Goal: Task Accomplishment & Management: Manage account settings

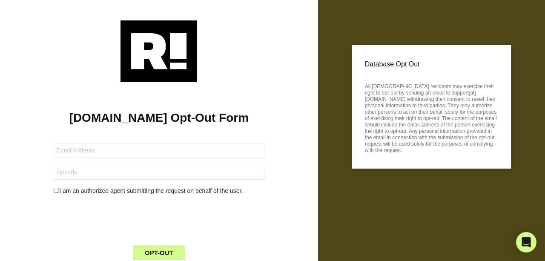
scroll to position [30, 0]
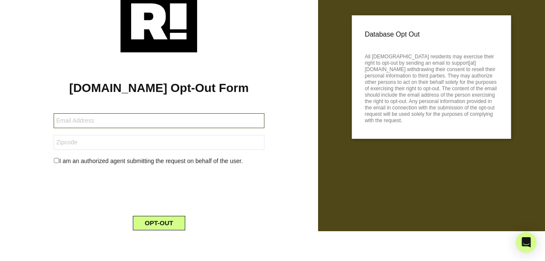
click at [70, 119] on input "text" at bounding box center [159, 120] width 210 height 15
type input "pfabbio3@rochester.rr.com"
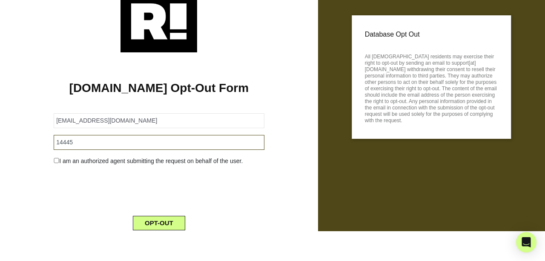
type input "14445"
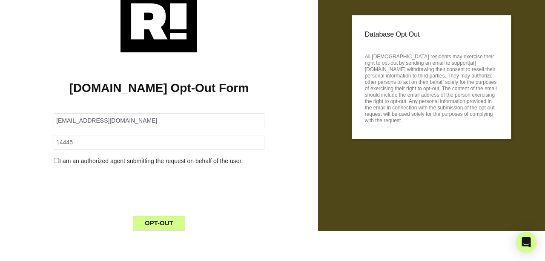
click at [55, 160] on input "checkbox" at bounding box center [57, 160] width 6 height 5
checkbox input "true"
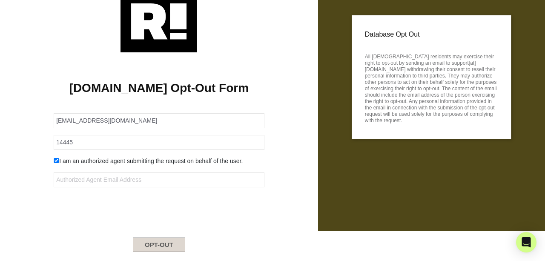
click at [158, 244] on button "OPT-OUT" at bounding box center [159, 245] width 52 height 14
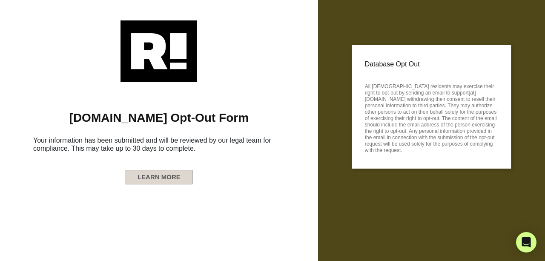
click at [174, 177] on button "LEARN MORE" at bounding box center [159, 177] width 67 height 14
